Goal: Task Accomplishment & Management: Manage account settings

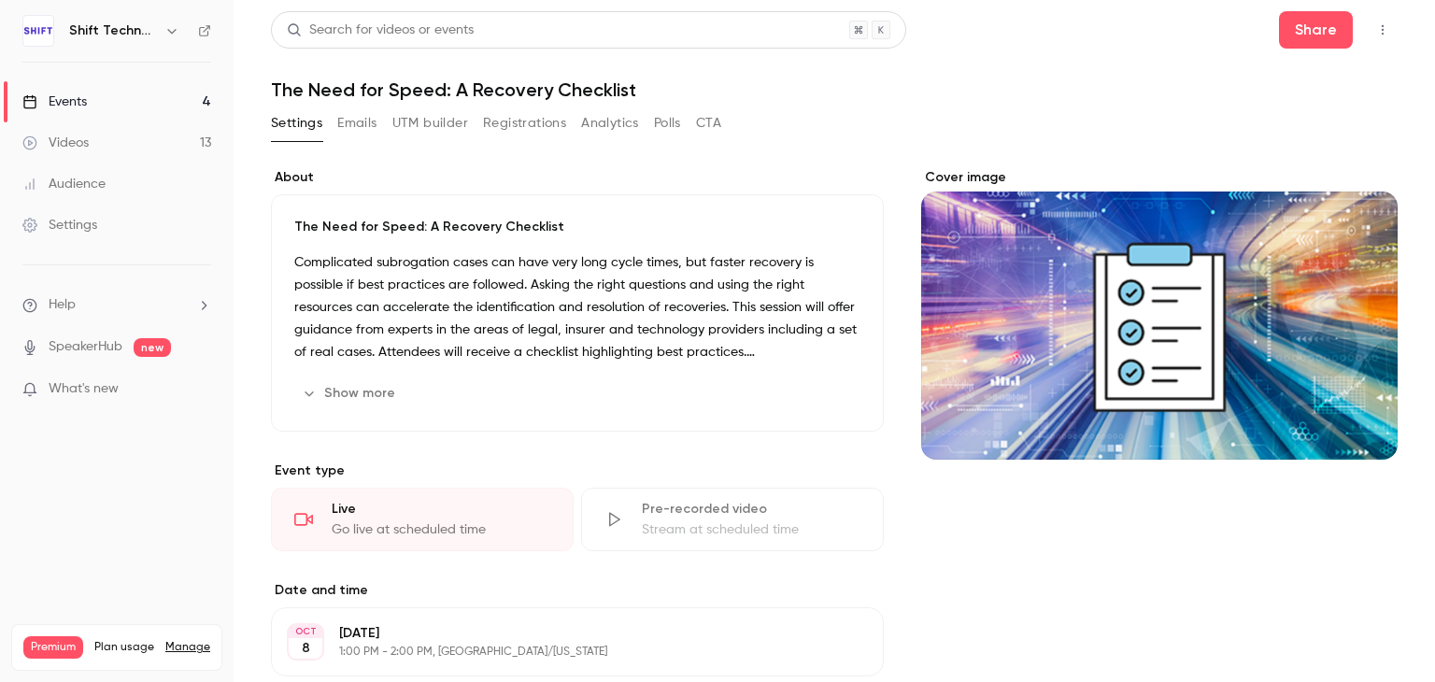
click at [366, 127] on button "Emails" at bounding box center [356, 123] width 39 height 30
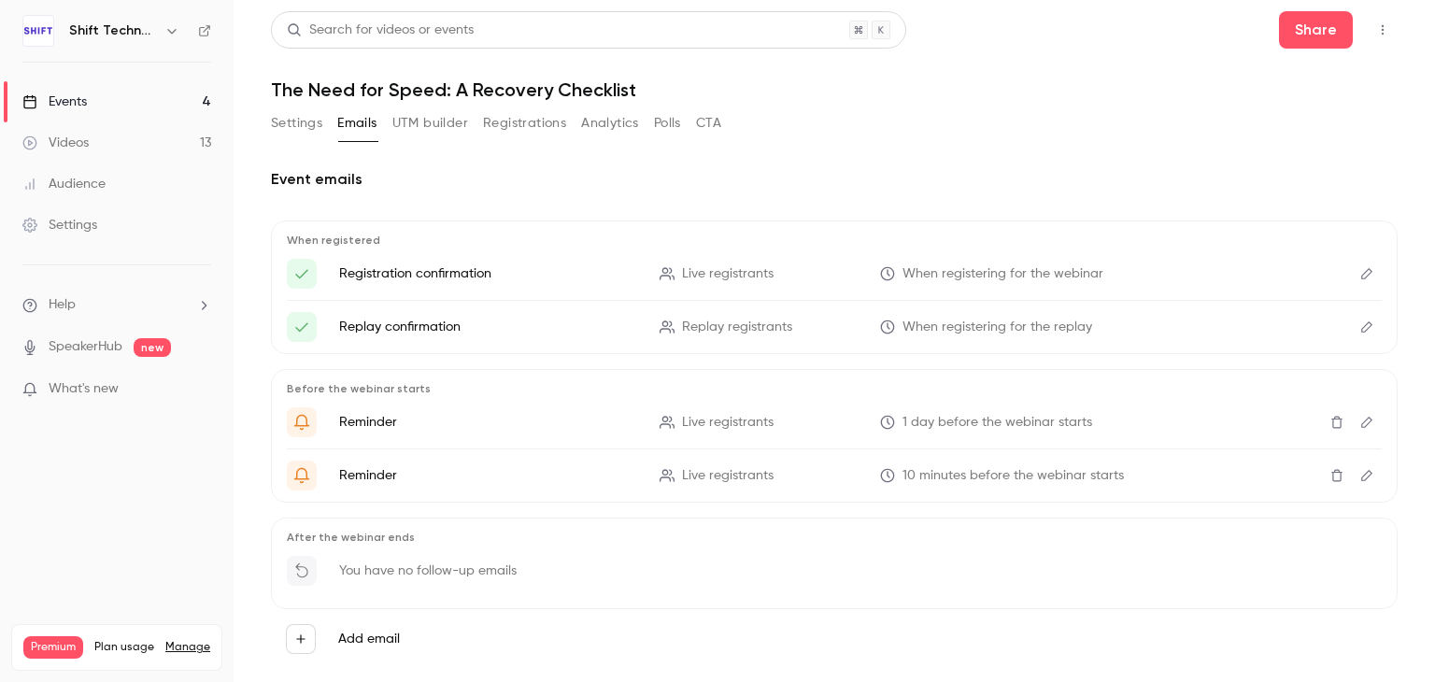
click at [450, 278] on p "Registration confirmation" at bounding box center [488, 273] width 298 height 19
click at [499, 130] on button "Registrations" at bounding box center [524, 123] width 83 height 30
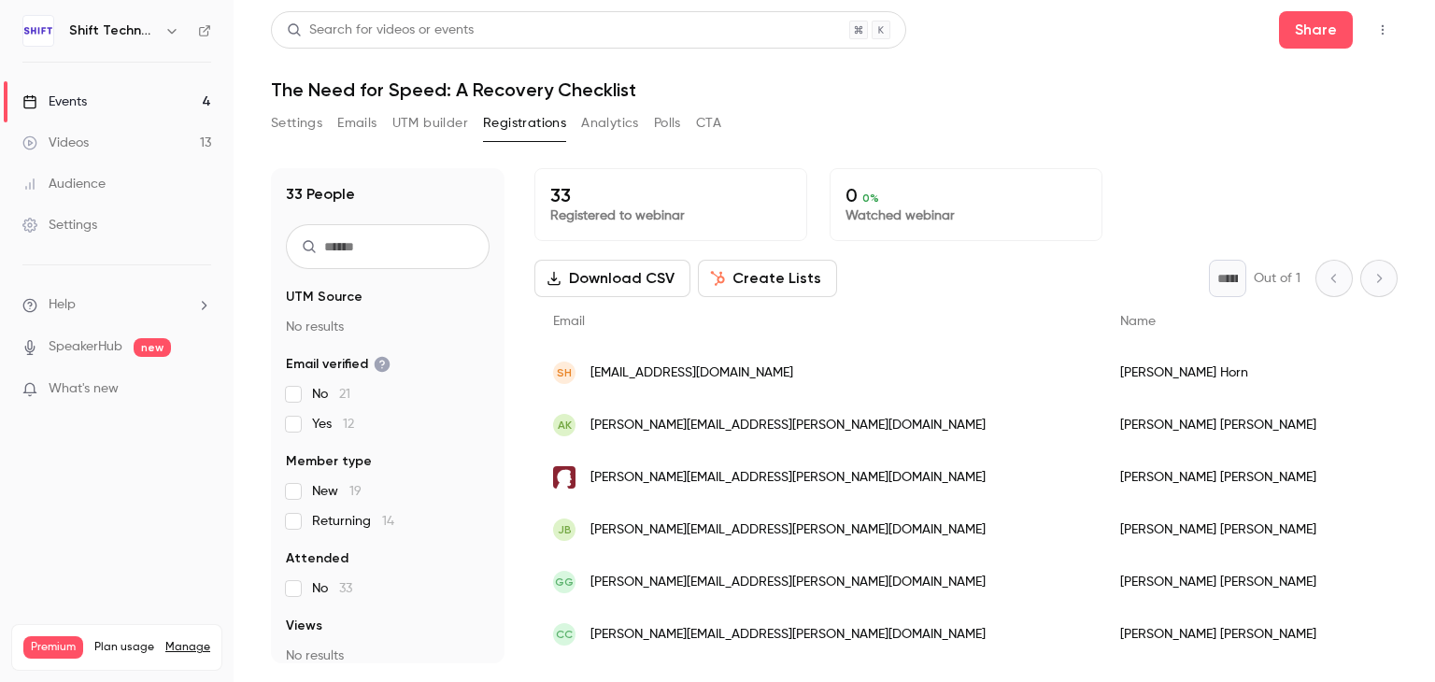
click at [373, 129] on button "Emails" at bounding box center [356, 123] width 39 height 30
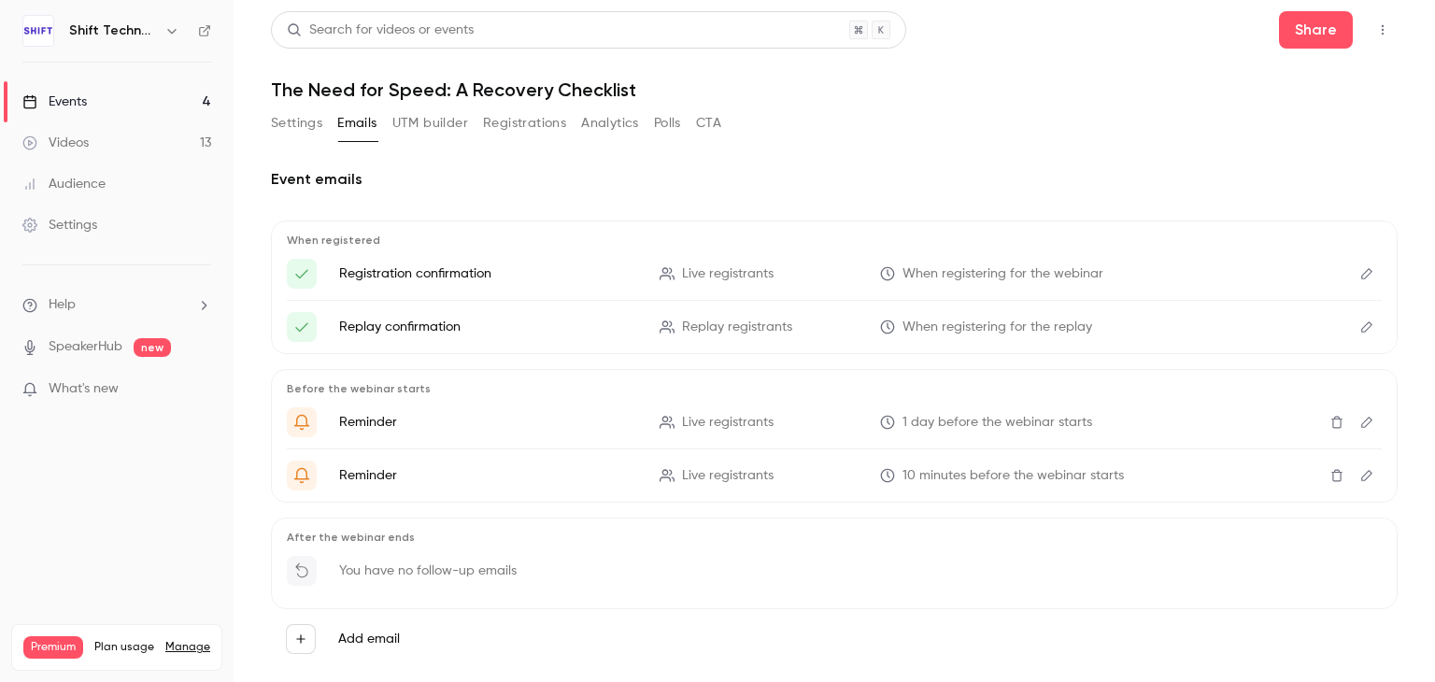
click at [526, 122] on button "Registrations" at bounding box center [524, 123] width 83 height 30
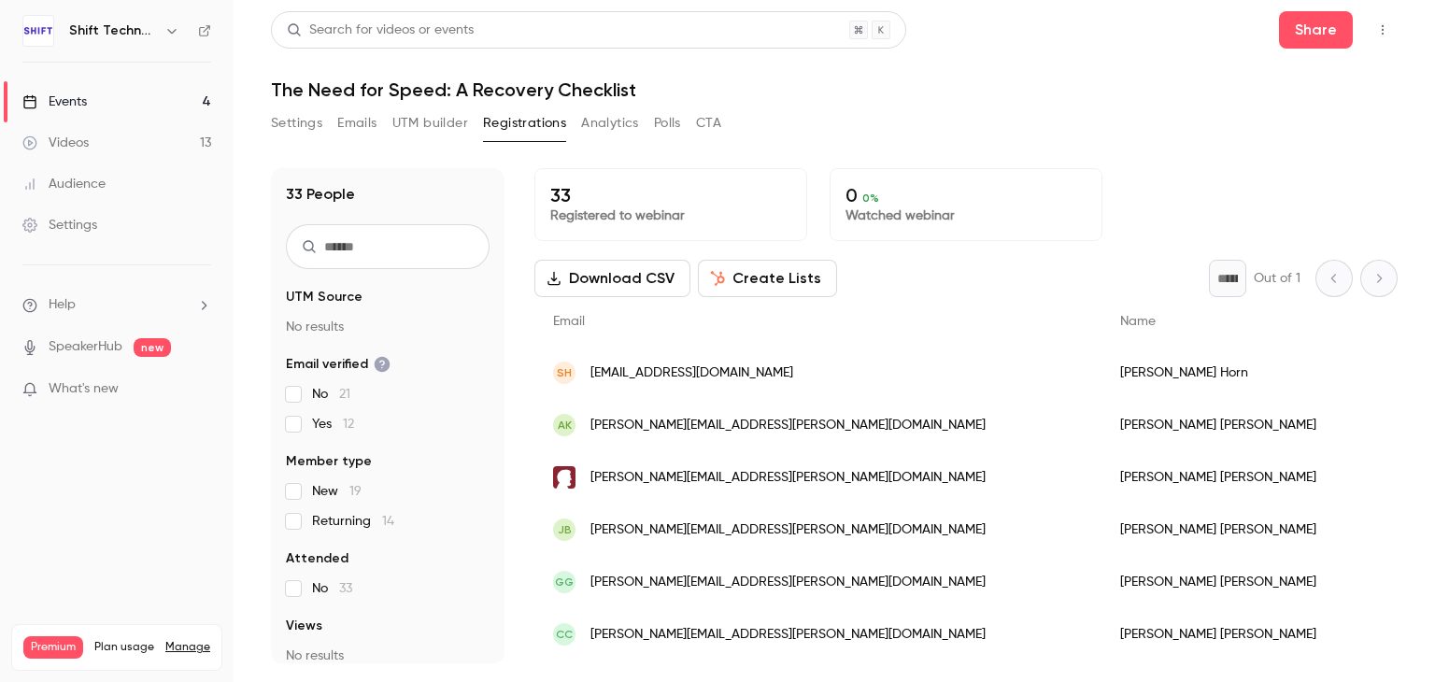
click at [596, 128] on button "Analytics" at bounding box center [610, 123] width 58 height 30
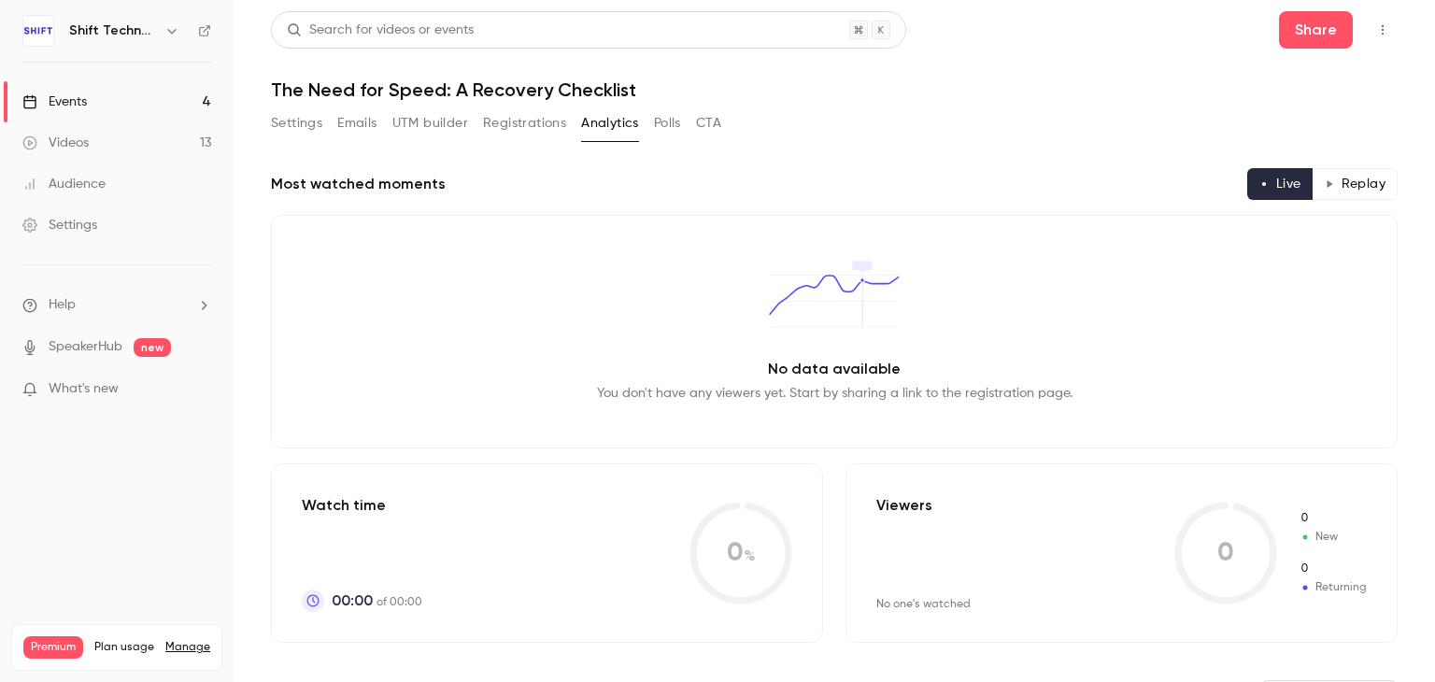
click at [290, 120] on button "Settings" at bounding box center [296, 123] width 51 height 30
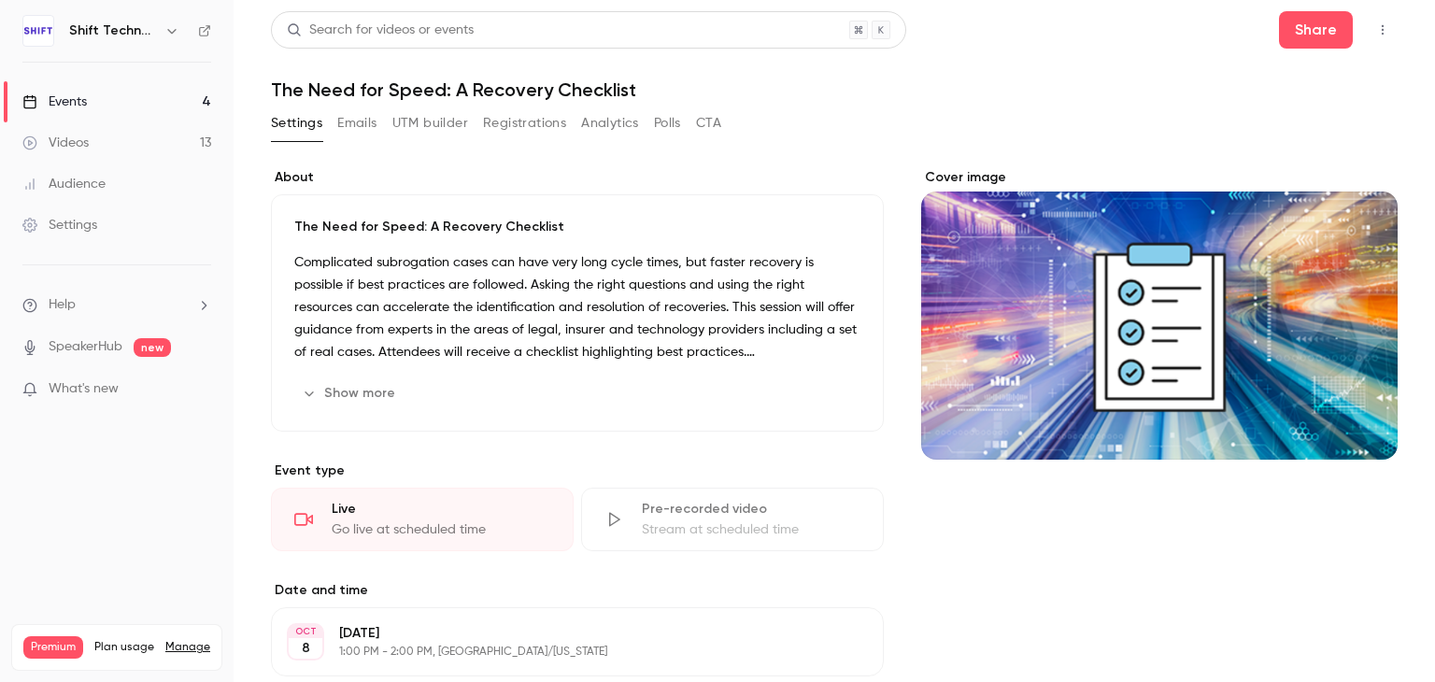
click at [357, 123] on button "Emails" at bounding box center [356, 123] width 39 height 30
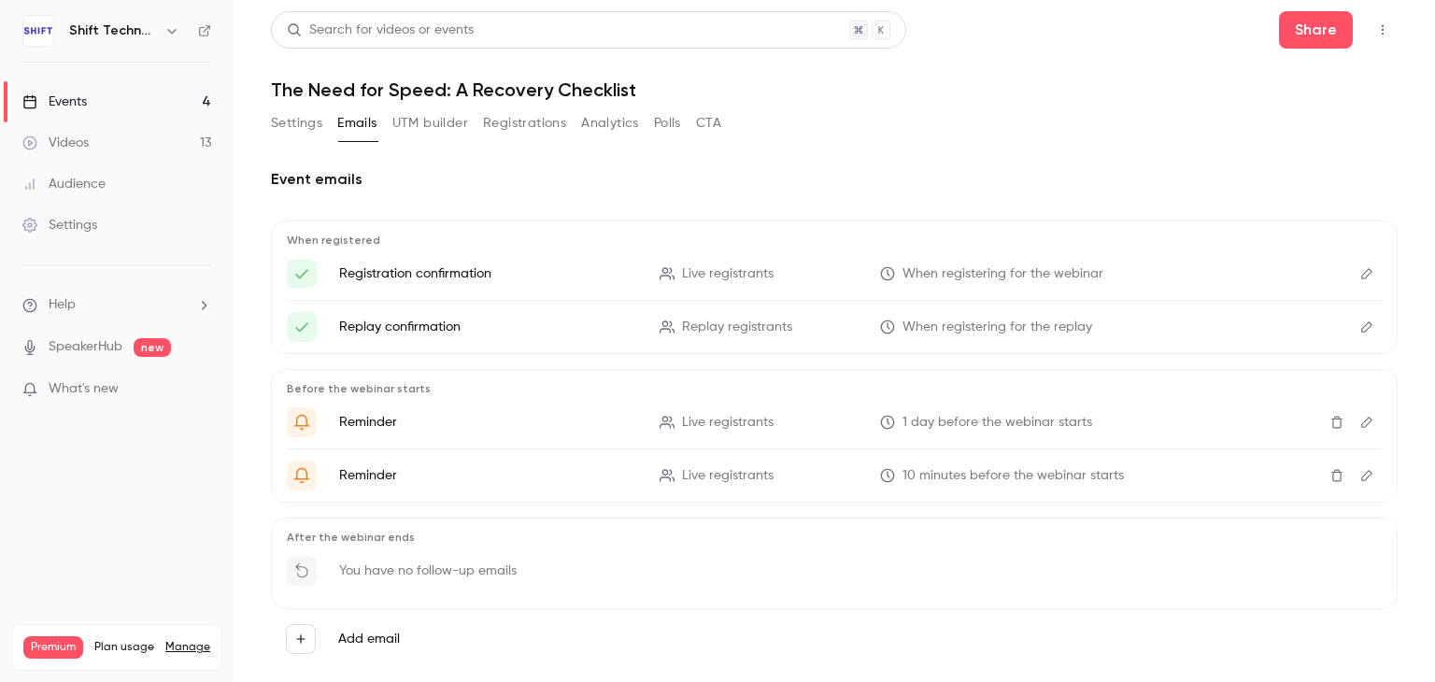
click at [1359, 274] on icon "Edit" at bounding box center [1366, 273] width 15 height 13
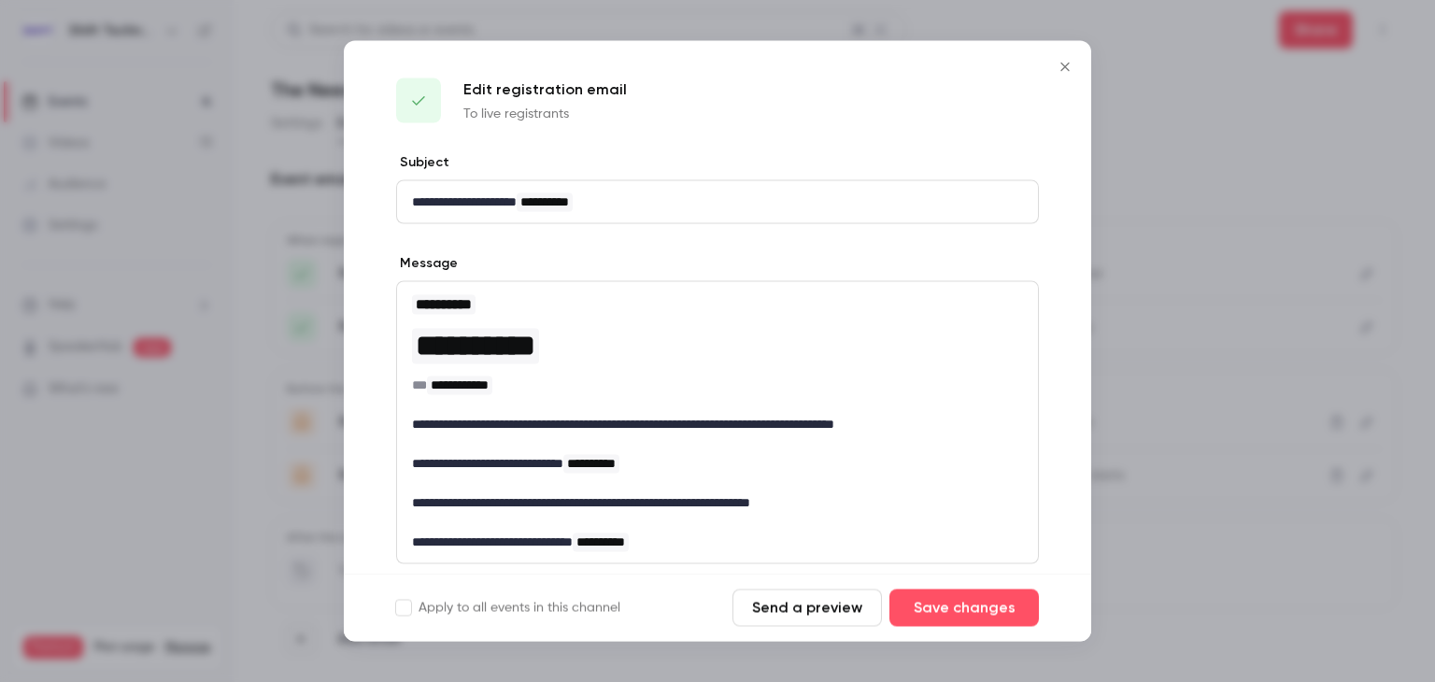
click at [1066, 64] on icon "Close" at bounding box center [1065, 67] width 22 height 15
